Goal: Task Accomplishment & Management: Manage account settings

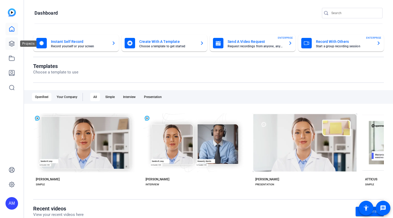
click at [11, 45] on icon at bounding box center [12, 43] width 6 height 6
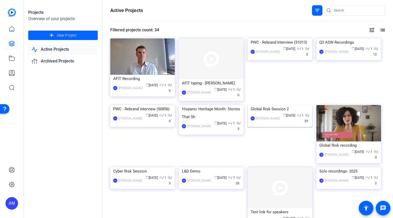
click at [278, 105] on img at bounding box center [279, 105] width 64 height 0
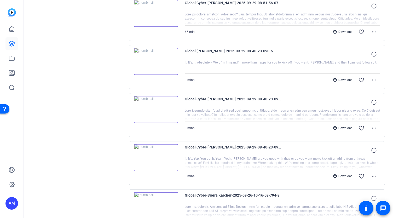
scroll to position [231, 0]
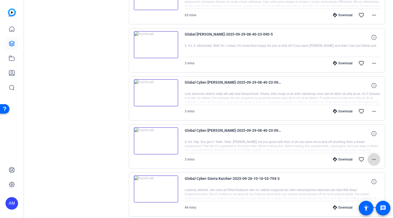
click at [371, 157] on mat-icon "more_horiz" at bounding box center [373, 159] width 6 height 6
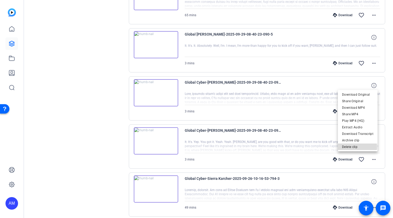
click at [356, 147] on span "Delete clip" at bounding box center [357, 147] width 31 height 6
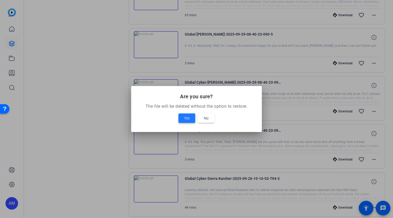
click at [186, 118] on span "Yes" at bounding box center [187, 118] width 6 height 6
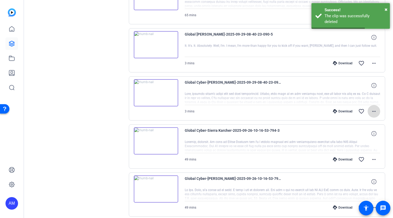
click at [371, 110] on mat-icon "more_horiz" at bounding box center [373, 111] width 6 height 6
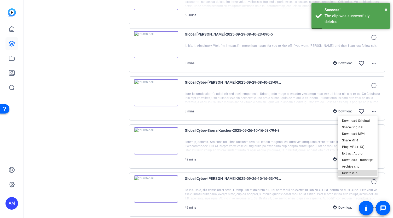
click at [355, 173] on span "Delete clip" at bounding box center [357, 173] width 31 height 6
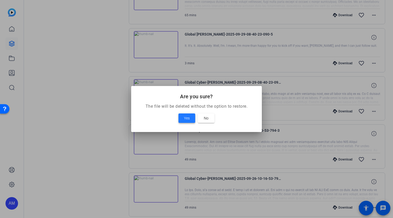
click at [191, 117] on span at bounding box center [186, 118] width 17 height 13
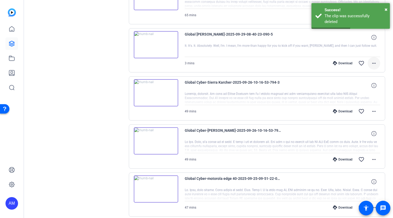
click at [372, 61] on mat-icon "more_horiz" at bounding box center [373, 63] width 6 height 6
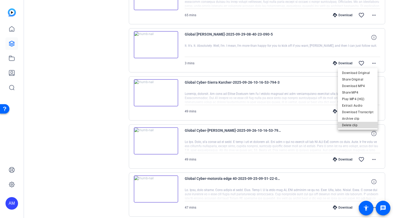
click at [359, 124] on span "Delete clip" at bounding box center [357, 125] width 31 height 6
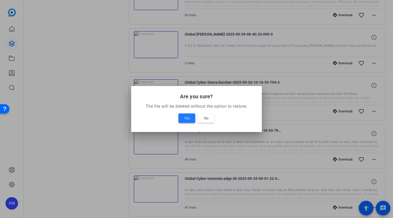
click at [184, 120] on span "Yes" at bounding box center [187, 118] width 6 height 6
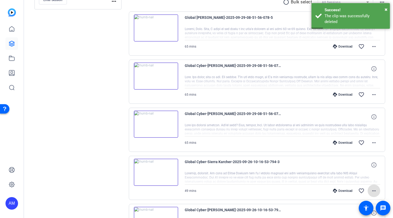
scroll to position [94, 0]
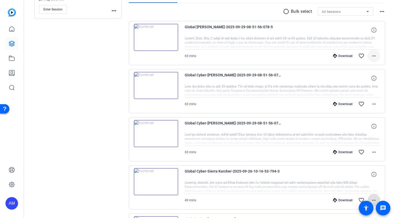
click at [371, 54] on mat-icon "more_horiz" at bounding box center [373, 56] width 6 height 6
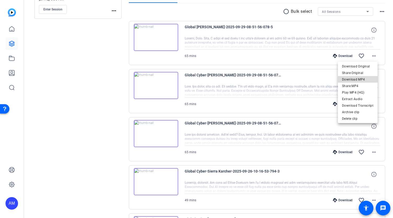
click at [363, 79] on span "Download MP4" at bounding box center [357, 79] width 31 height 6
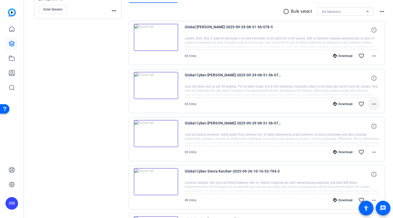
click at [371, 103] on mat-icon "more_horiz" at bounding box center [373, 104] width 6 height 6
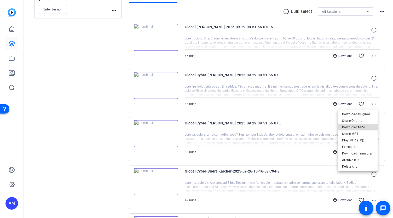
click at [363, 127] on span "Download MP4" at bounding box center [357, 127] width 31 height 6
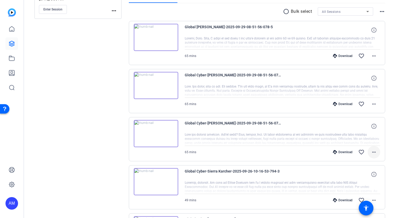
click at [372, 150] on mat-icon "more_horiz" at bounding box center [373, 152] width 6 height 6
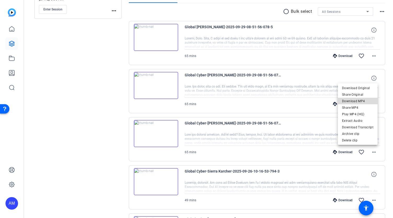
click at [363, 102] on span "Download MP4" at bounding box center [357, 101] width 31 height 6
